Goal: Find specific page/section

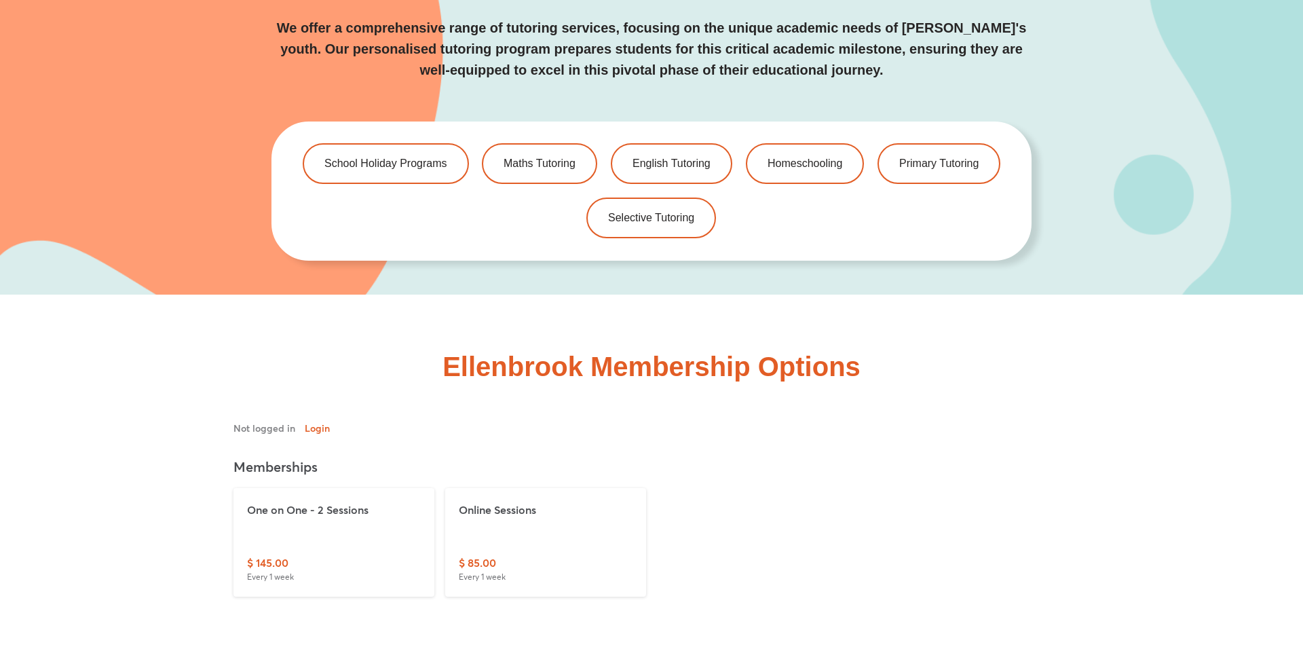
scroll to position [2904, 0]
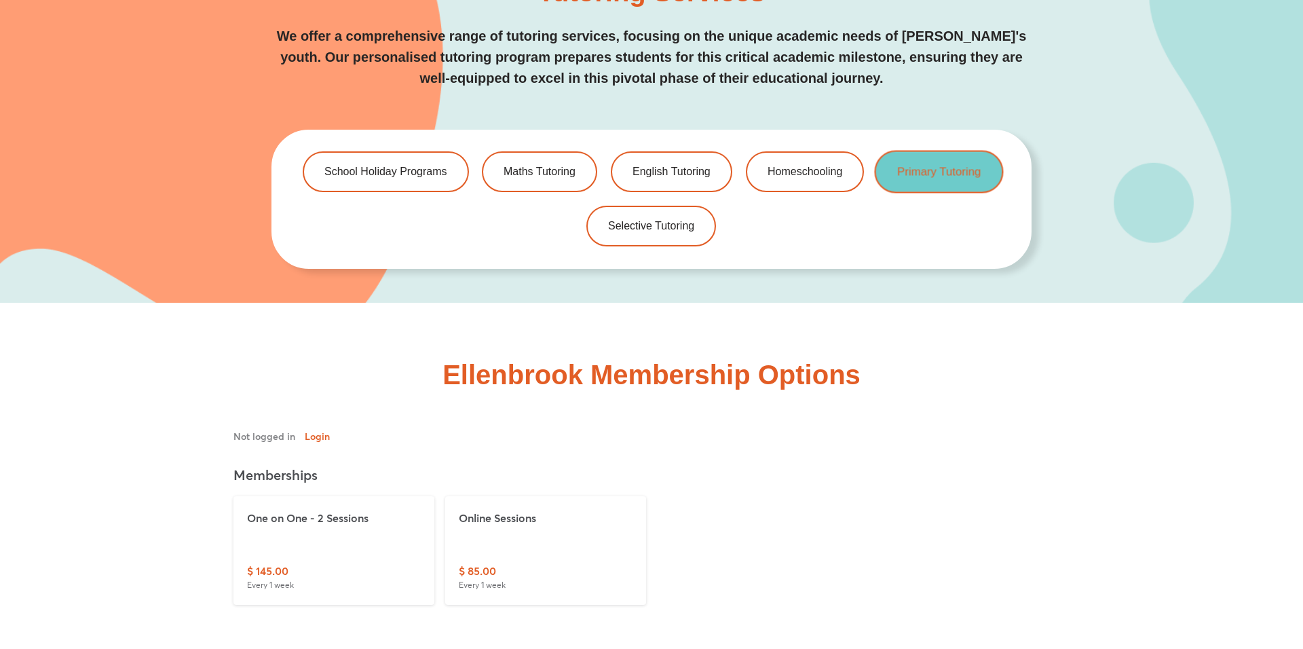
click at [931, 183] on link "Primary Tutoring" at bounding box center [938, 172] width 129 height 43
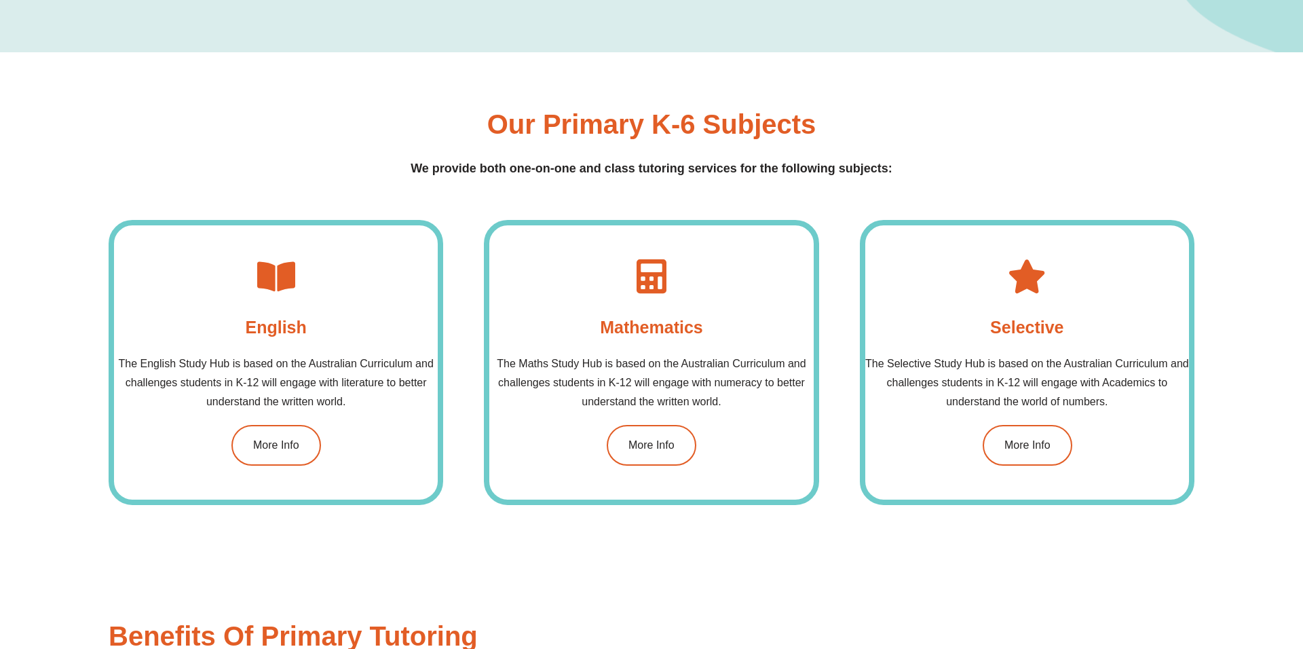
scroll to position [1251, 0]
